Goal: Find specific page/section: Find specific page/section

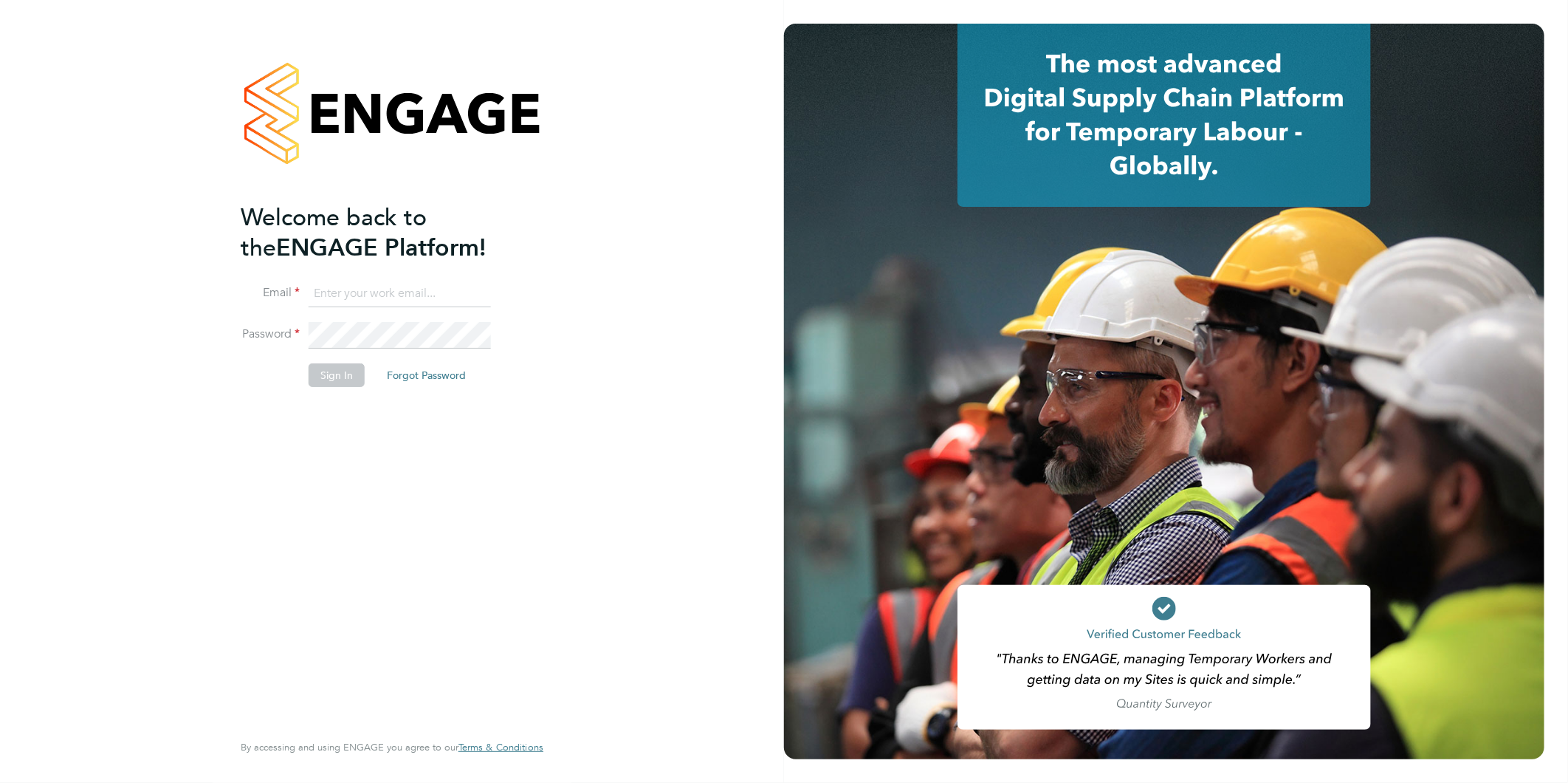
type input "[EMAIL_ADDRESS][DOMAIN_NAME]"
click at [322, 375] on button "Sign In" at bounding box center [337, 375] width 56 height 23
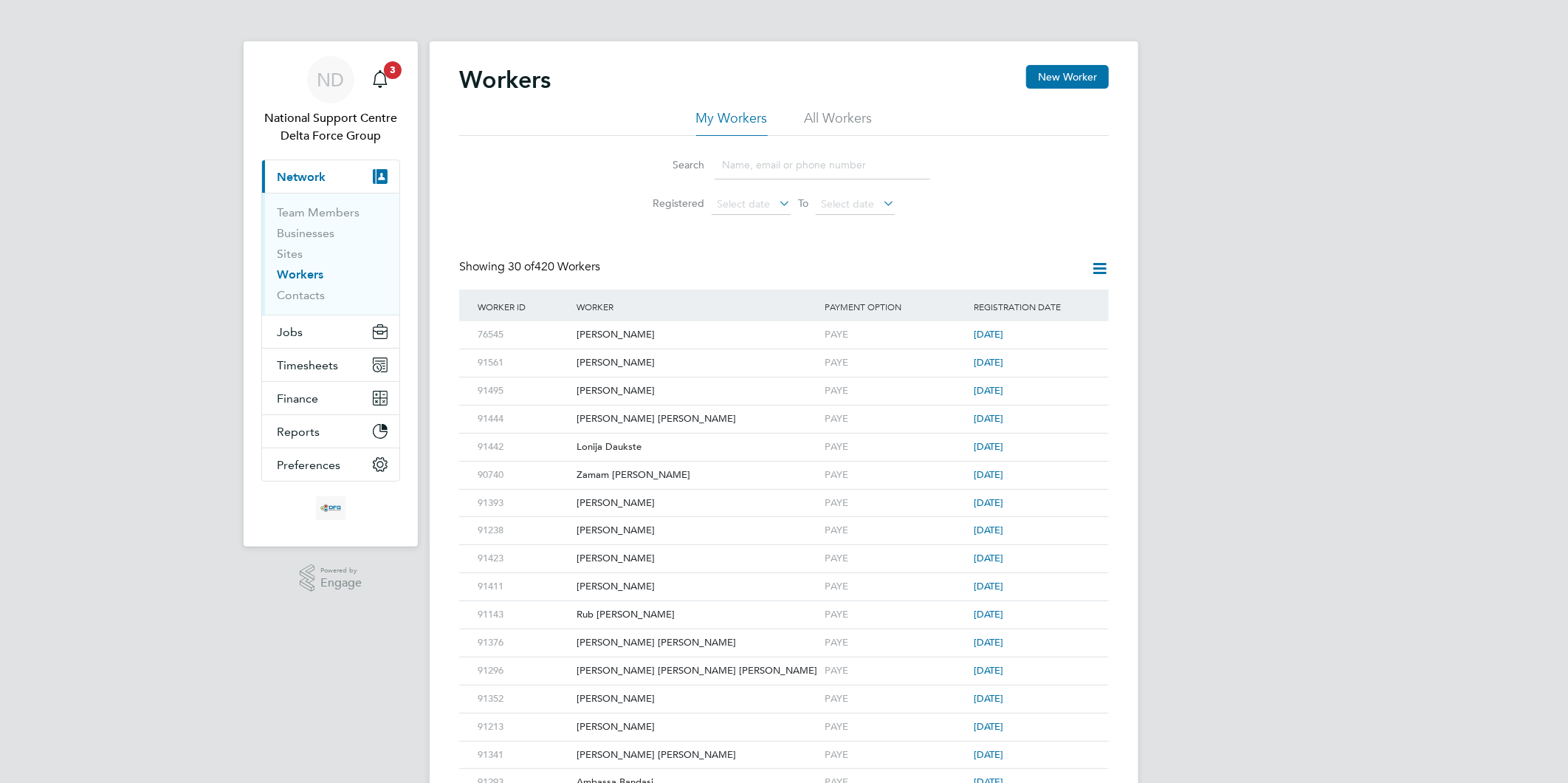
click at [773, 158] on input at bounding box center [822, 165] width 215 height 29
paste input "91742"
type input "91742"
